Goal: Information Seeking & Learning: Learn about a topic

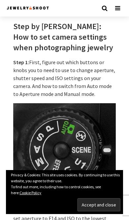
scroll to position [298, 0]
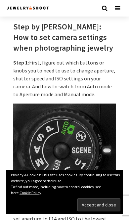
click at [110, 203] on input "Accept and close" at bounding box center [98, 204] width 43 height 13
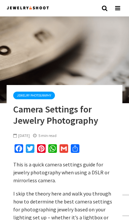
scroll to position [0, 0]
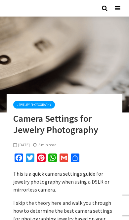
click at [120, 12] on span at bounding box center [118, 8] width 13 height 17
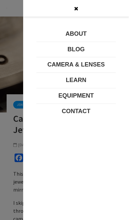
click at [11, 71] on div at bounding box center [64, 119] width 129 height 239
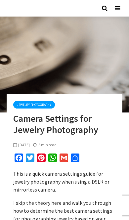
click at [107, 12] on span at bounding box center [104, 8] width 12 height 17
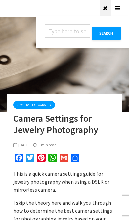
click at [59, 11] on div "Search" at bounding box center [64, 8] width 129 height 17
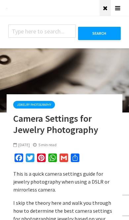
click at [47, 34] on input "text" at bounding box center [41, 30] width 67 height 13
type input "What lens to use"
click at [102, 36] on button "Search" at bounding box center [99, 33] width 43 height 13
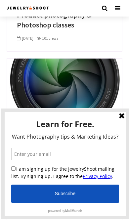
scroll to position [641, 0]
click at [120, 119] on link at bounding box center [121, 116] width 8 height 8
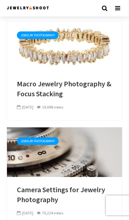
scroll to position [785, 0]
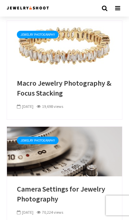
click at [82, 149] on link at bounding box center [64, 150] width 115 height 7
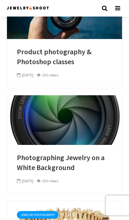
scroll to position [604, 0]
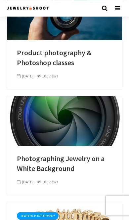
click at [73, 152] on div "Photographing Jewelry on a White Background June 9, 2024 101 views" at bounding box center [64, 166] width 115 height 41
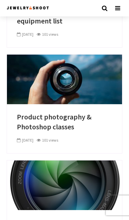
scroll to position [538, 0]
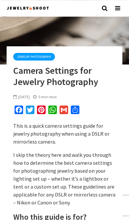
scroll to position [46, 0]
